Goal: Browse casually

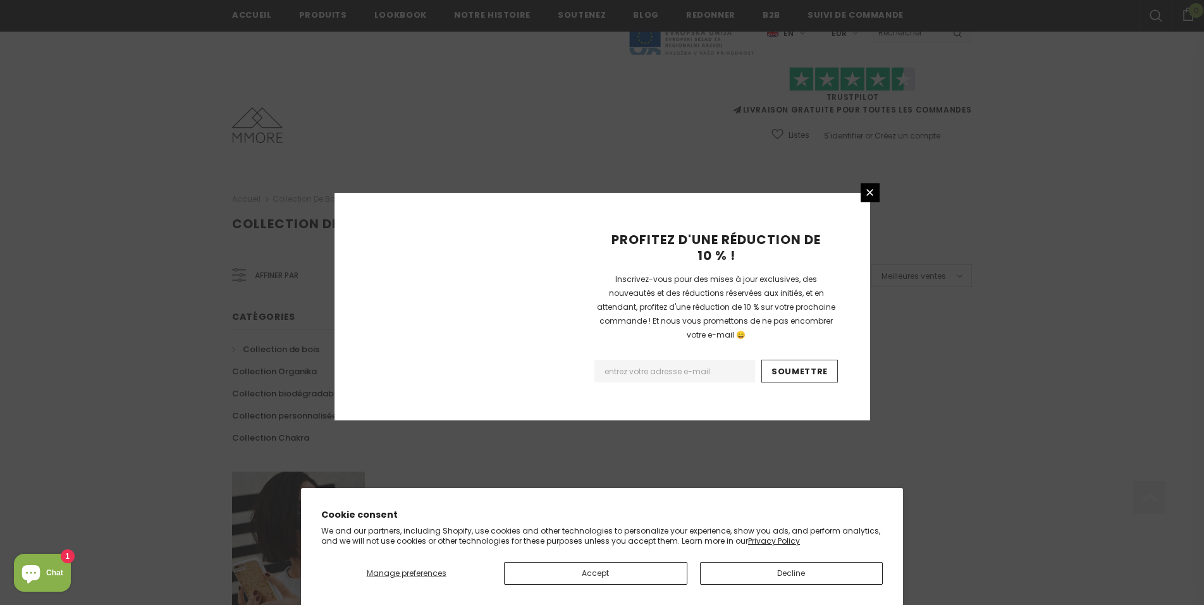
scroll to position [722, 0]
